Goal: Task Accomplishment & Management: Manage account settings

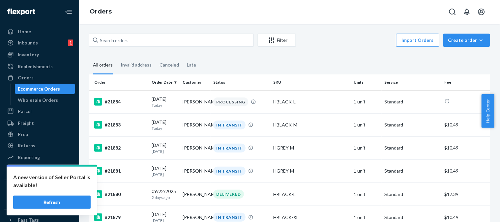
click at [67, 200] on button "Refresh" at bounding box center [52, 202] width 78 height 13
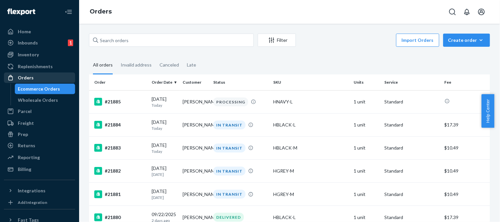
click at [46, 75] on div "Orders" at bounding box center [40, 77] width 70 height 9
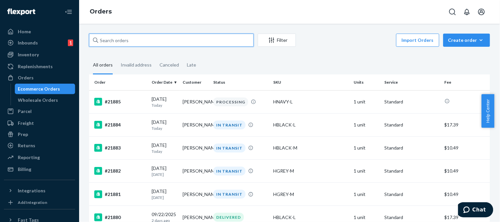
click at [151, 38] on input "text" at bounding box center [171, 40] width 165 height 13
paste input "Hello No problem at all as long as the item is unworn and in perfect condition!…"
type input "Hello No problem at all as long as the item is unworn and in perfect condition!…"
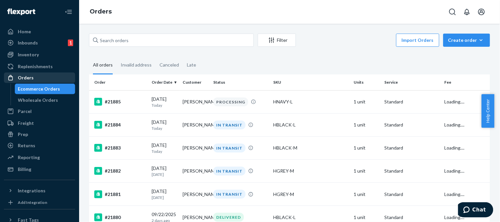
click at [31, 80] on div "Orders" at bounding box center [26, 78] width 16 height 7
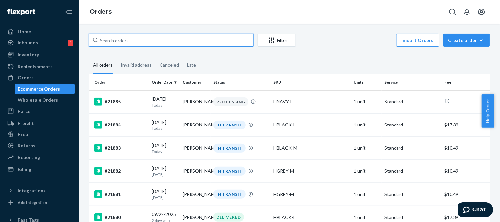
click at [132, 38] on input "text" at bounding box center [171, 40] width 165 height 13
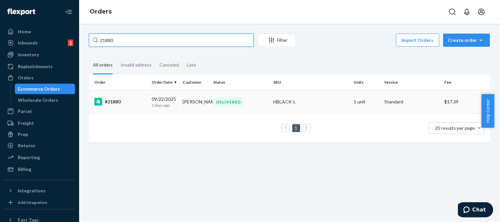
type input "21880"
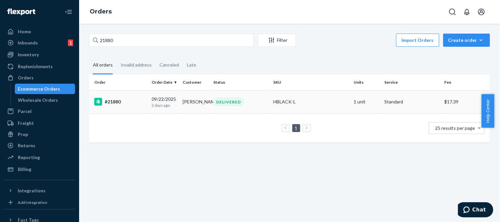
click at [119, 104] on div "#21880" at bounding box center [120, 102] width 52 height 8
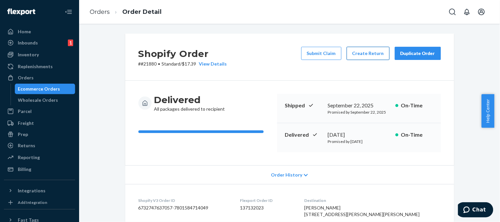
click at [365, 53] on button "Create Return" at bounding box center [368, 53] width 43 height 13
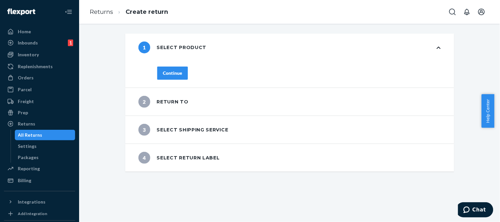
click at [173, 75] on div "Continue" at bounding box center [172, 73] width 19 height 7
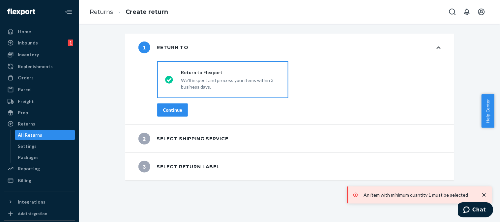
click at [182, 108] on button "Continue" at bounding box center [172, 110] width 31 height 13
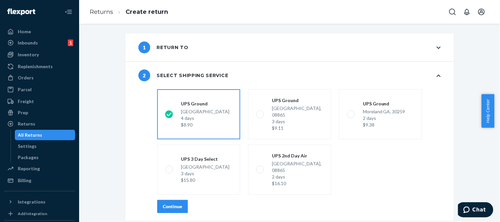
click at [169, 204] on div "Continue" at bounding box center [172, 207] width 19 height 7
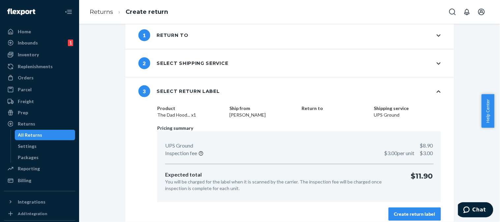
scroll to position [18, 0]
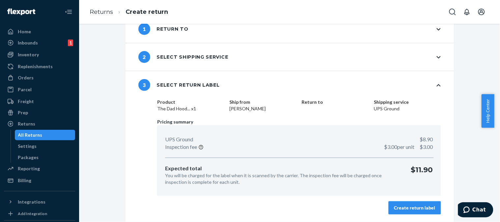
click at [418, 202] on button "Create return label" at bounding box center [415, 208] width 52 height 13
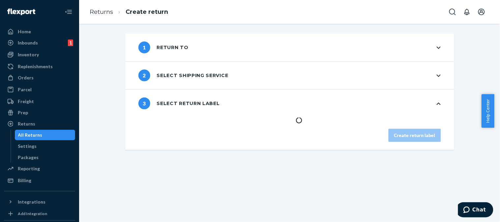
scroll to position [0, 0]
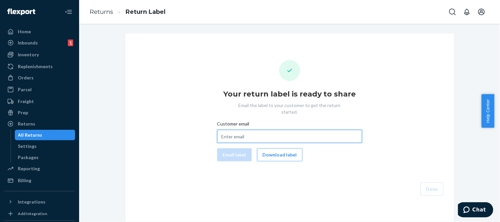
click at [317, 131] on input "Customer email" at bounding box center [289, 136] width 145 height 13
paste input "Hello No problem at all as long as the item is unworn and in perfect condition!…"
type input "Hello No problem at all as long as the item is unworn and in perfect condition!…"
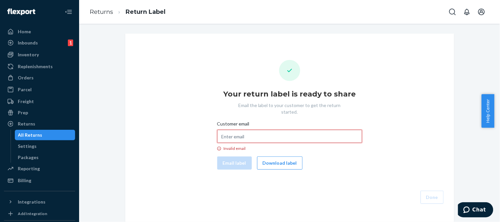
paste input "[EMAIL_ADDRESS][DOMAIN_NAME]"
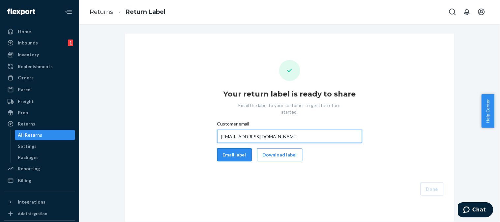
type input "[EMAIL_ADDRESS][DOMAIN_NAME]"
click at [226, 153] on button "Email label" at bounding box center [234, 154] width 35 height 13
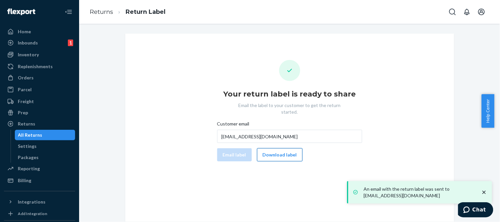
click at [274, 149] on button "Download label" at bounding box center [280, 154] width 46 height 13
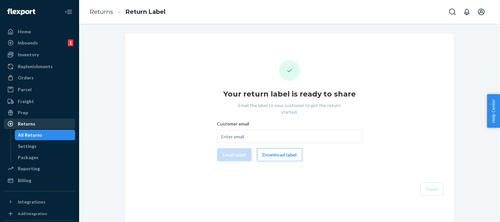
click at [37, 126] on div "Returns" at bounding box center [40, 123] width 70 height 9
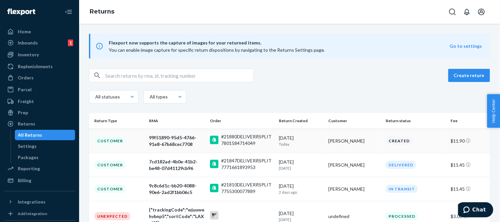
click at [258, 141] on div "#21880DELIVERRSPLIT7801584714049" at bounding box center [247, 140] width 52 height 13
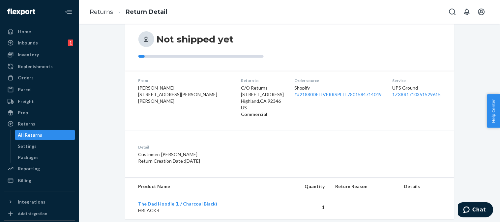
scroll to position [87, 0]
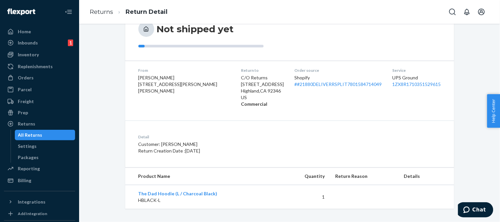
click at [375, 81] on dl "From Maureen Wisniewski 521 Acker Pkwy Deforest, WI 53532-1133 Return to C/O Re…" at bounding box center [289, 87] width 329 height 53
click at [376, 83] on dl "From Maureen Wisniewski 521 Acker Pkwy Deforest, WI 53532-1133 Return to C/O Re…" at bounding box center [289, 87] width 329 height 53
copy link "1ZX8R1710351529615"
drag, startPoint x: 159, startPoint y: 201, endPoint x: 134, endPoint y: 202, distance: 24.8
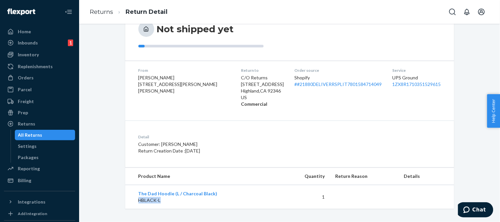
click at [134, 202] on td "The Dad Hoodie (L / Charcoal Black) HBLACK-L" at bounding box center [203, 197] width 156 height 24
copy p "HBLACK-L"
click at [44, 54] on div "Inventory" at bounding box center [40, 54] width 70 height 9
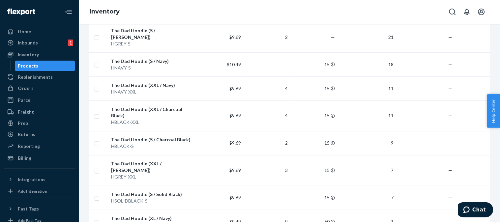
scroll to position [307, 0]
